Goal: Transaction & Acquisition: Book appointment/travel/reservation

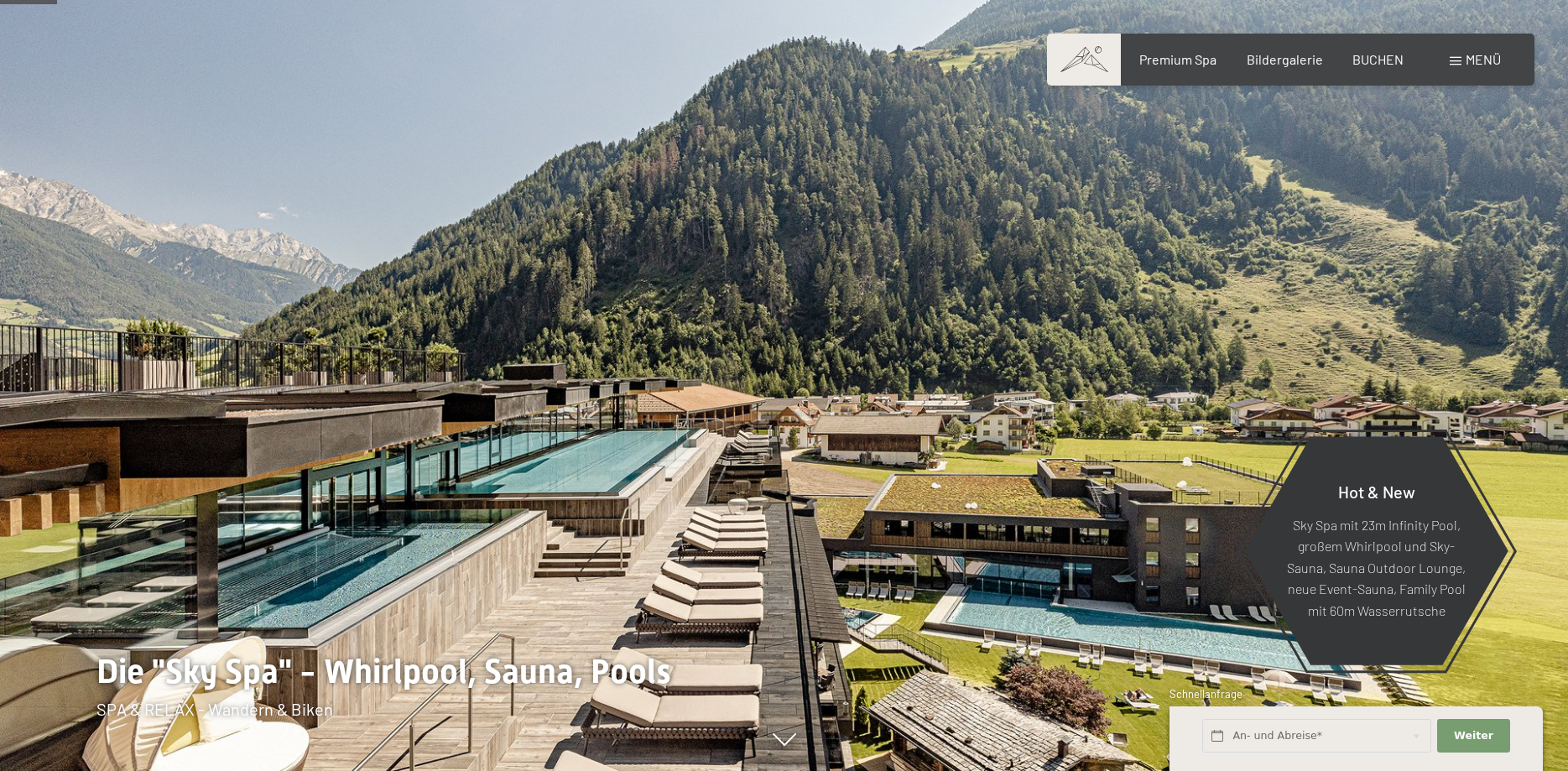
scroll to position [342, 0]
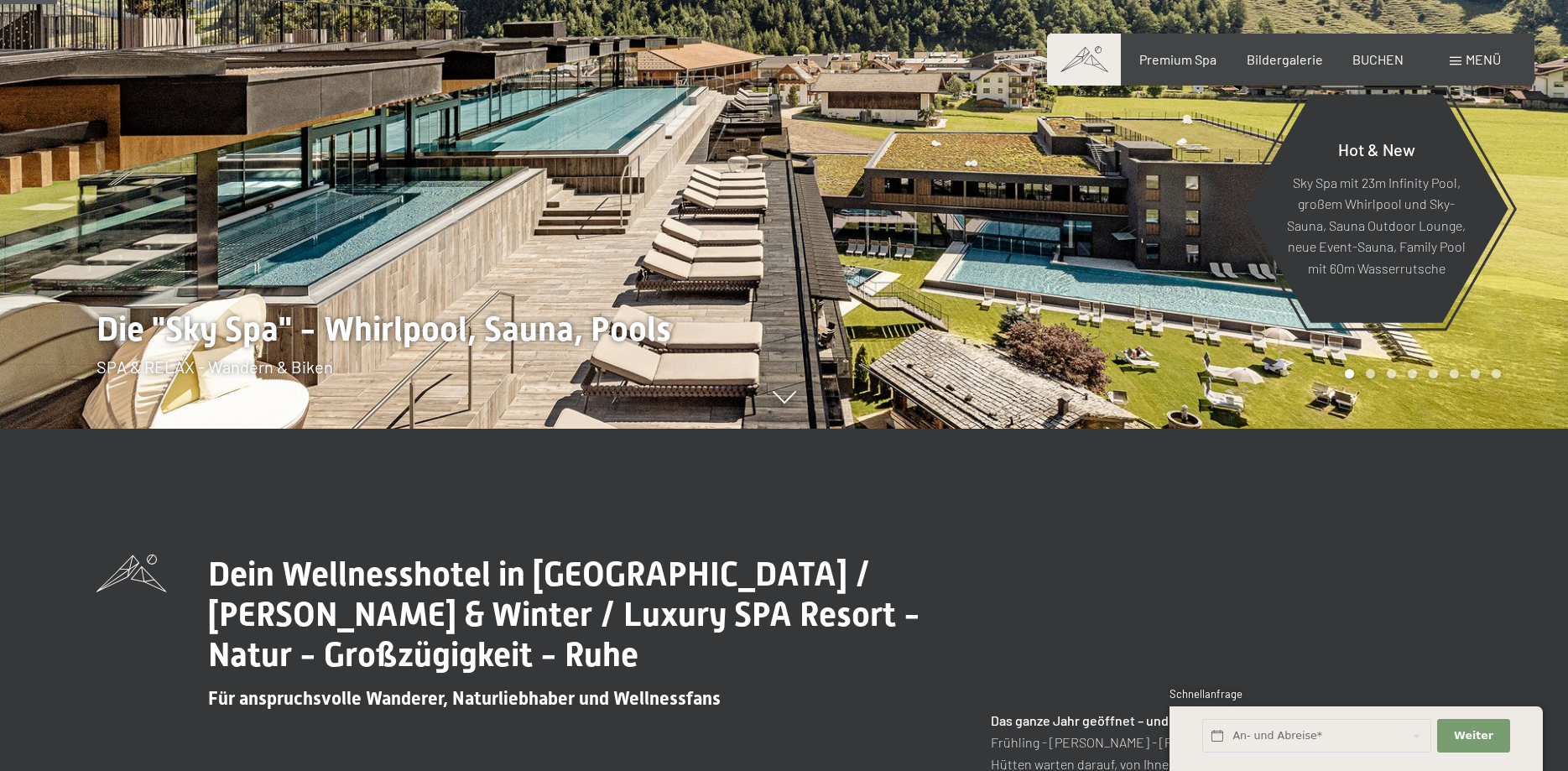
click at [1485, 55] on span "Menü" at bounding box center [1483, 59] width 36 height 16
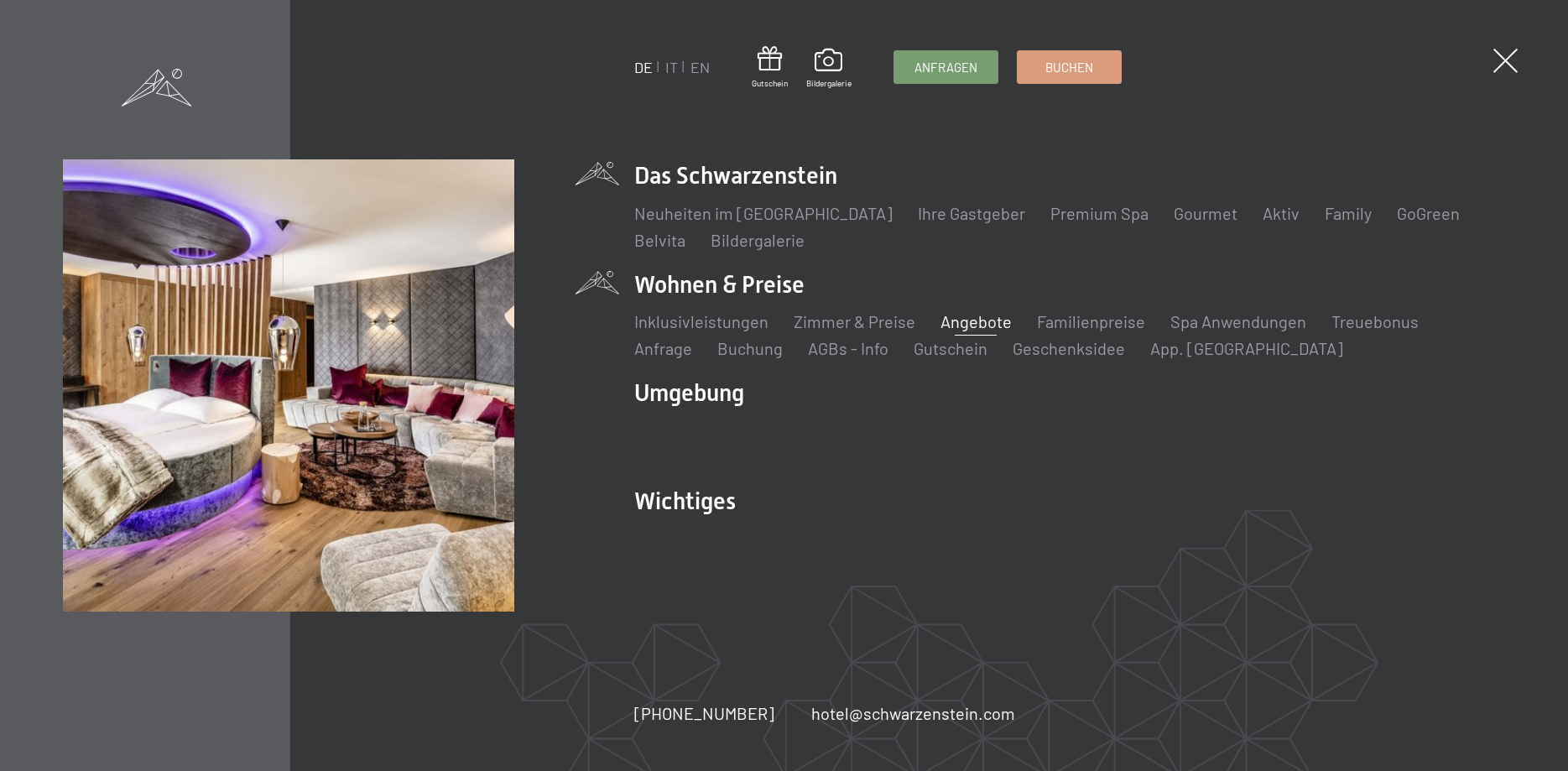
click at [973, 319] on link "Angebote" at bounding box center [976, 321] width 71 height 20
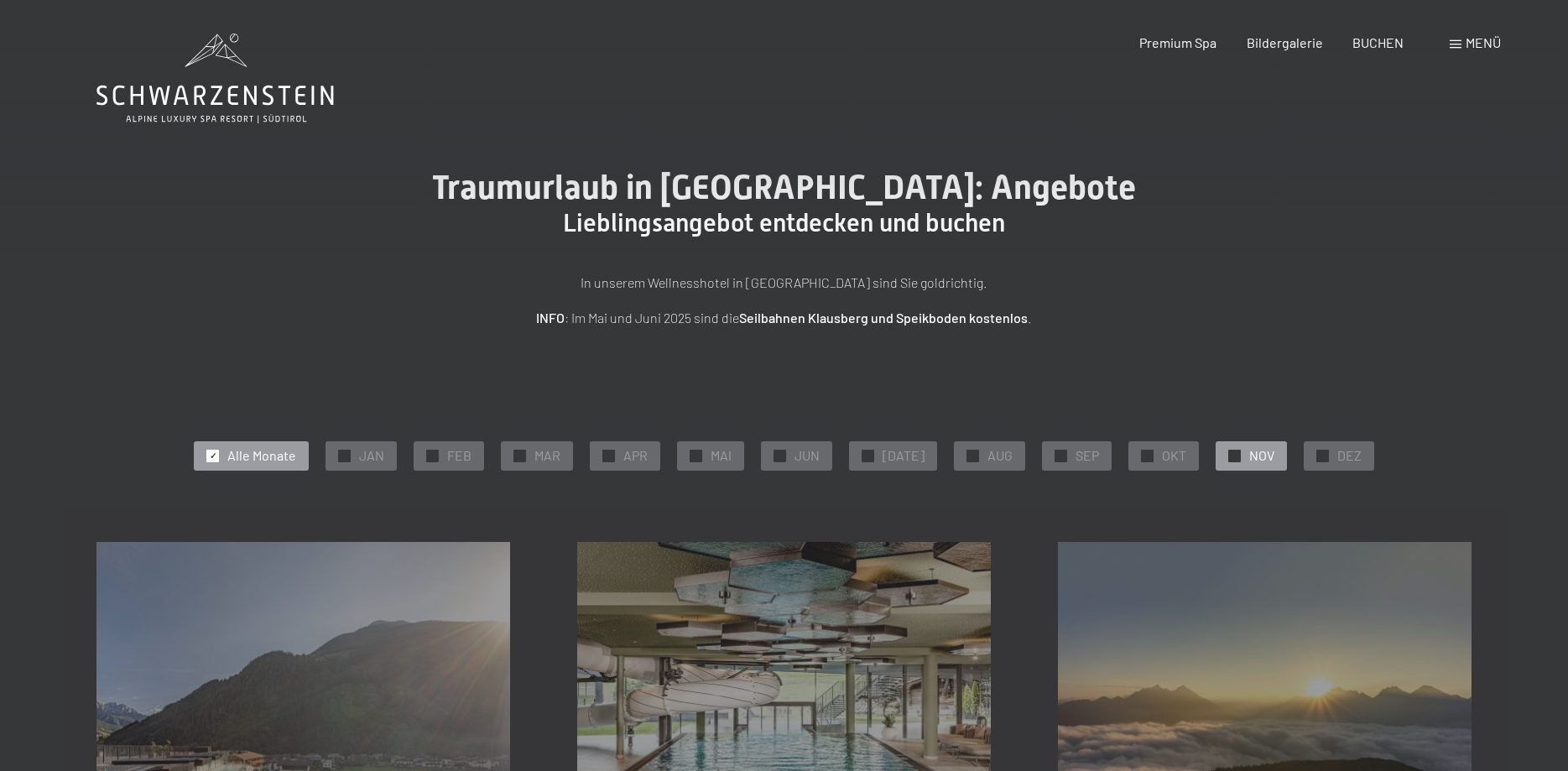
click at [1237, 454] on div "✓ NOV" at bounding box center [1251, 455] width 71 height 29
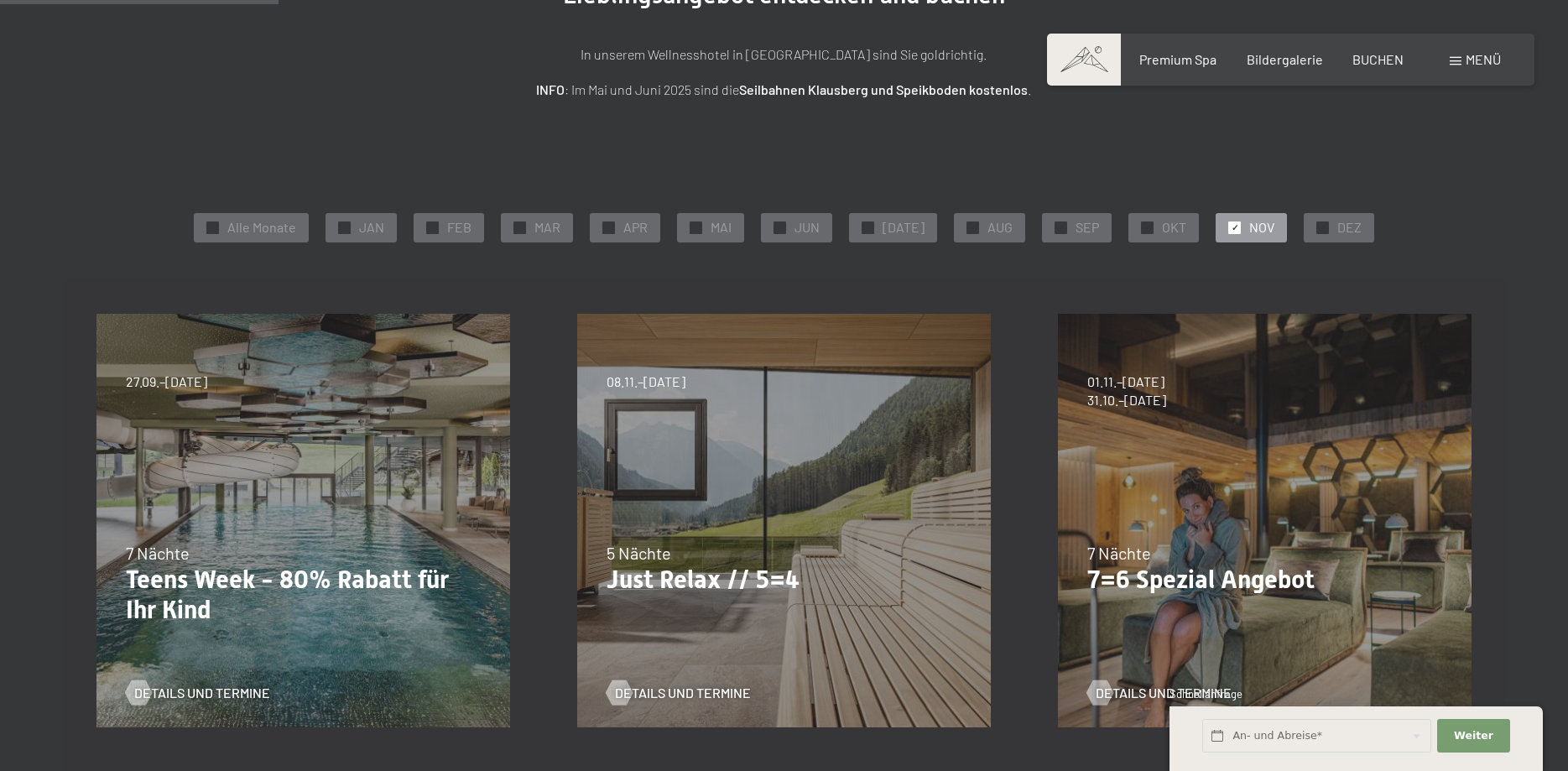
scroll to position [457, 0]
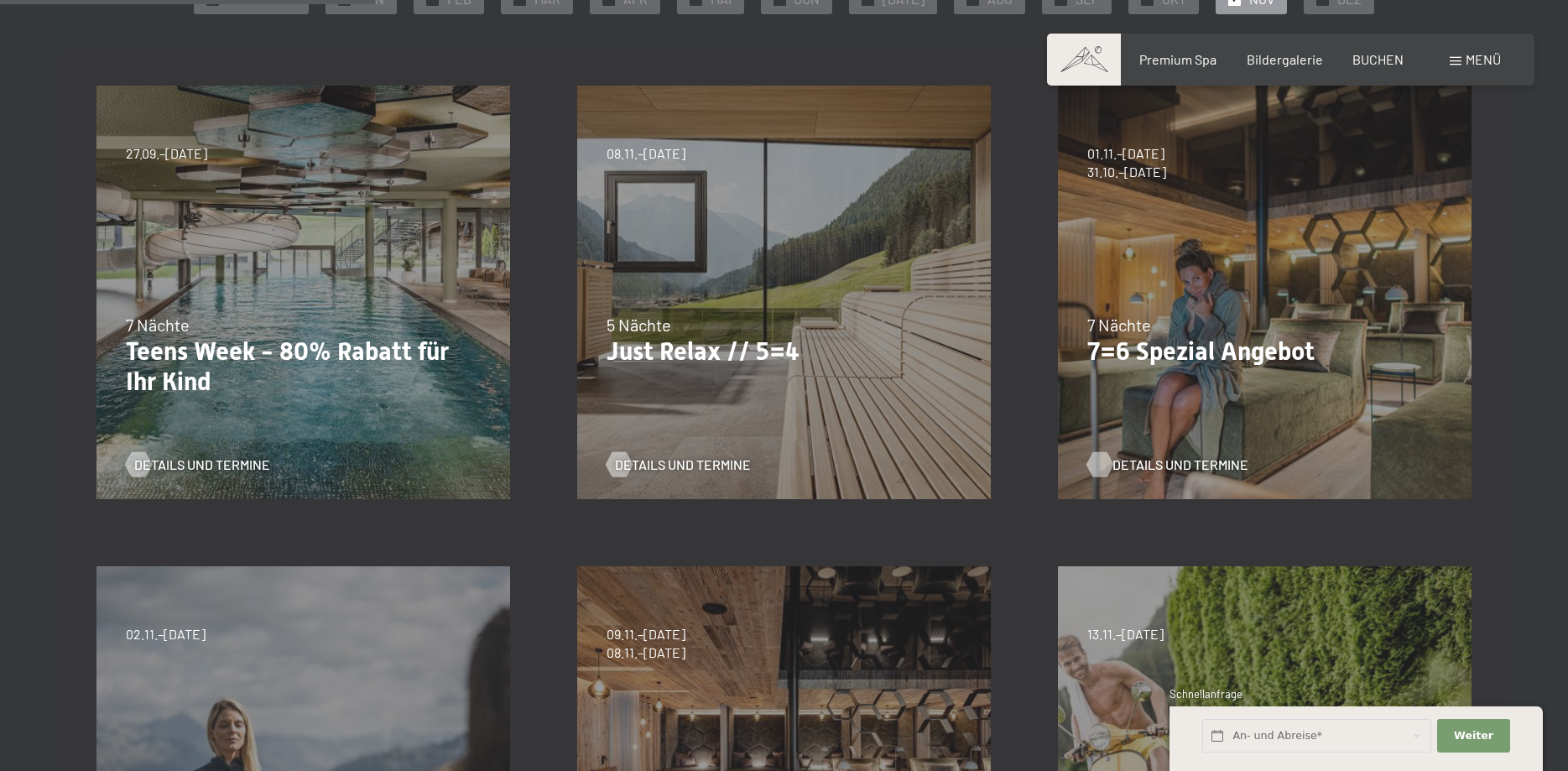
click at [1165, 458] on span "Details und Termine" at bounding box center [1180, 464] width 136 height 18
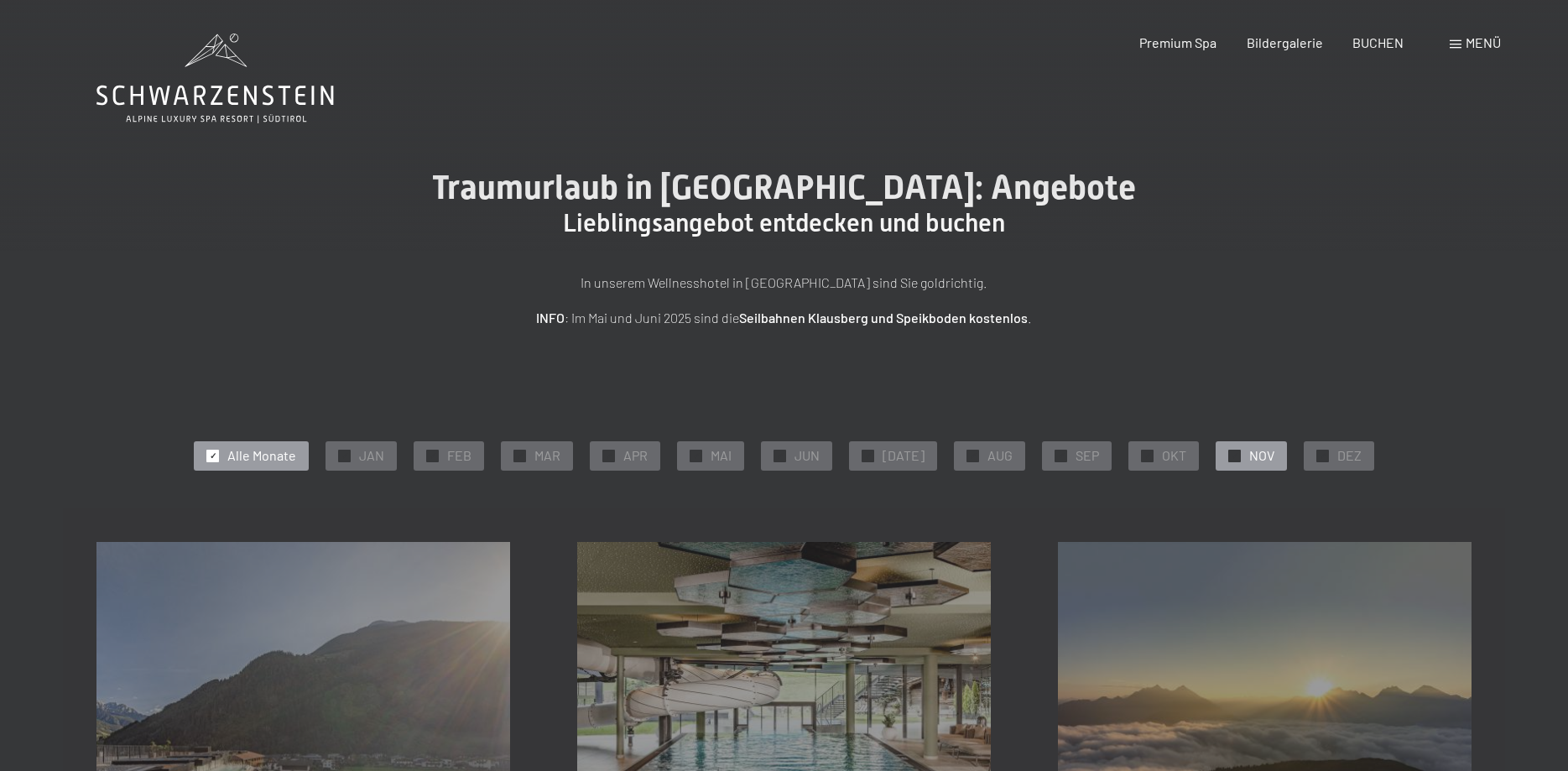
click at [1249, 453] on span "NOV" at bounding box center [1261, 455] width 25 height 18
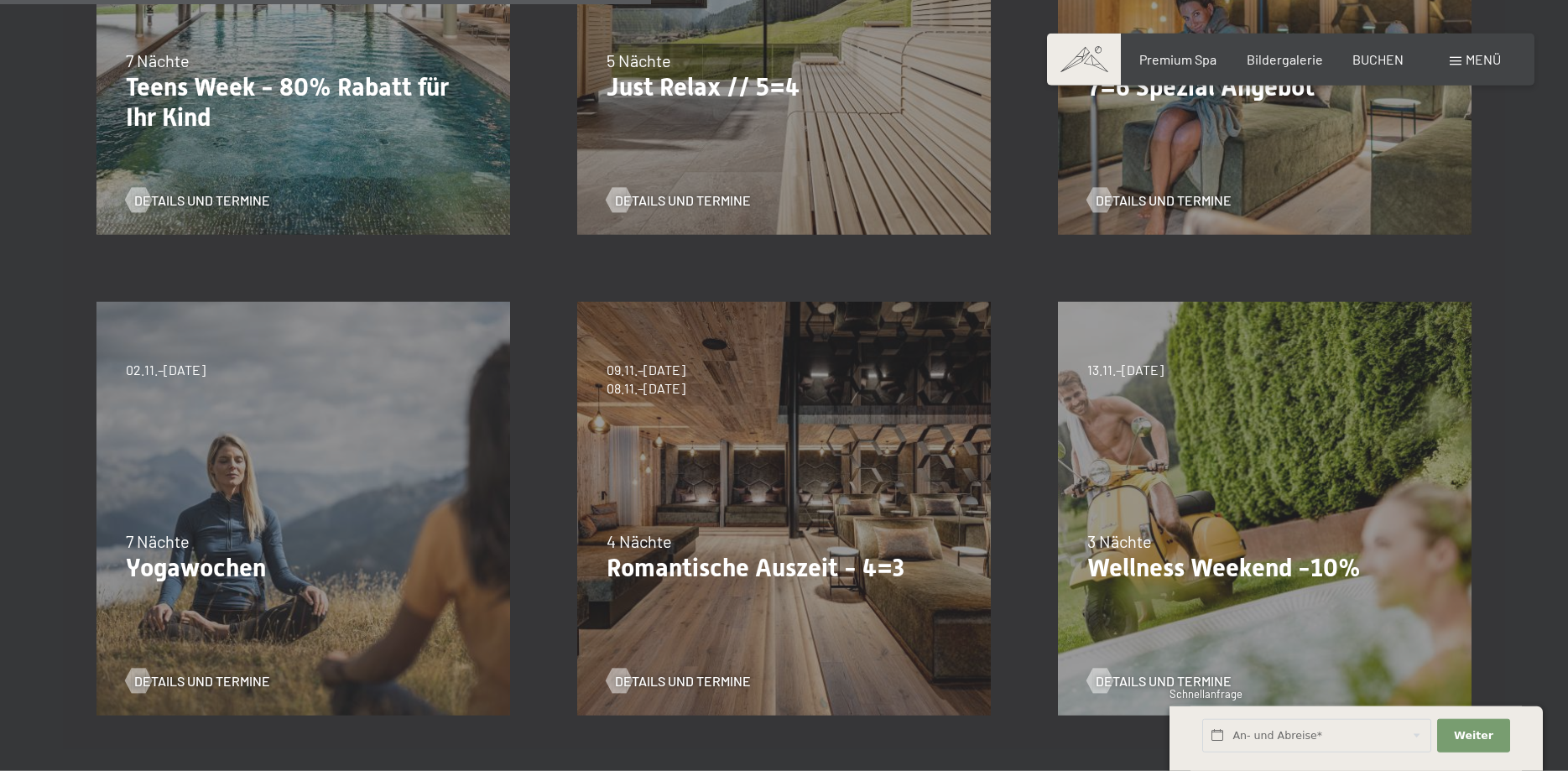
scroll to position [571, 0]
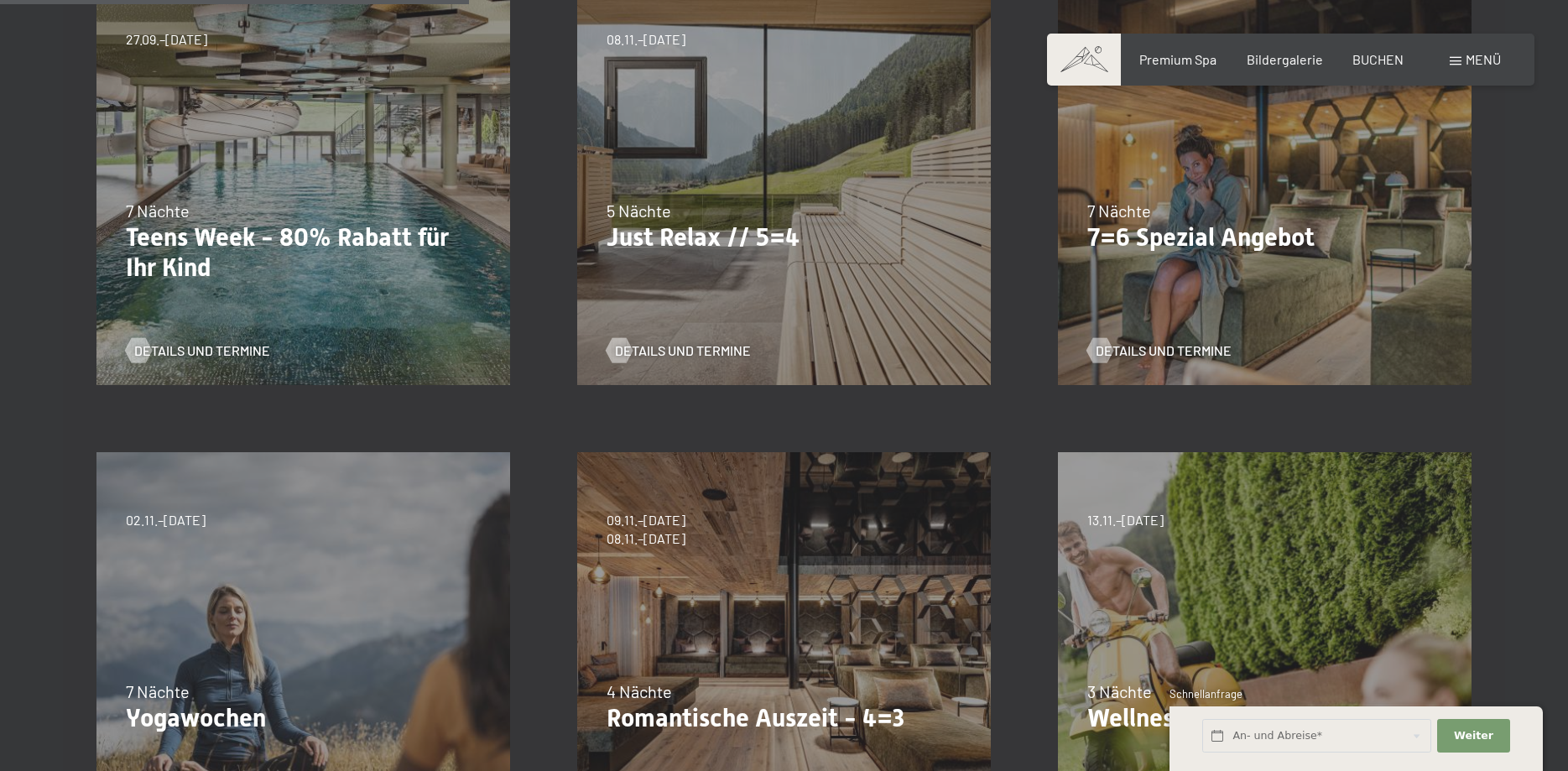
click at [168, 244] on p "Teens Week - 80% Rabatt für Ihr Kind" at bounding box center [303, 253] width 355 height 61
click at [200, 342] on span "Details und Termine" at bounding box center [218, 350] width 136 height 18
